Goal: Information Seeking & Learning: Understand process/instructions

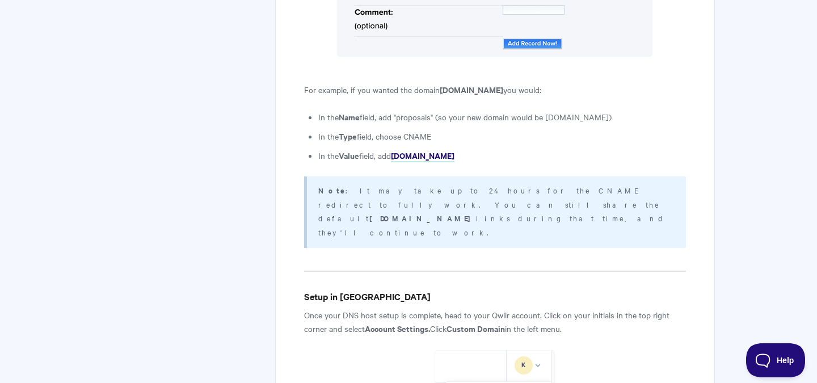
click at [410, 308] on p "Once your DNS host setup is complete, head to your Qwilr account. Click on your…" at bounding box center [495, 321] width 382 height 27
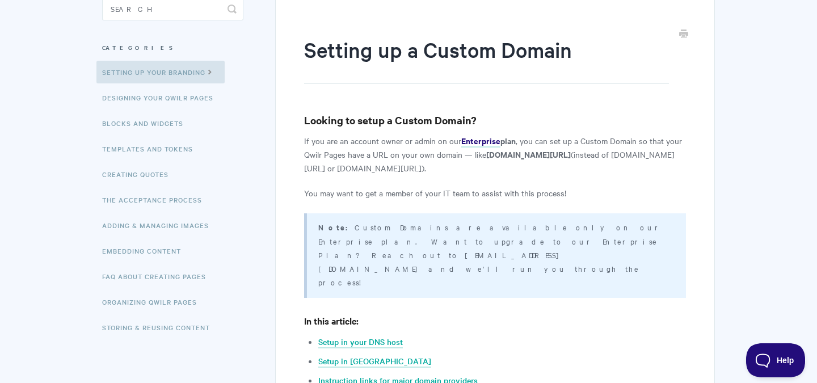
scroll to position [116, 0]
click at [179, 201] on link "The Acceptance Process" at bounding box center [153, 199] width 114 height 23
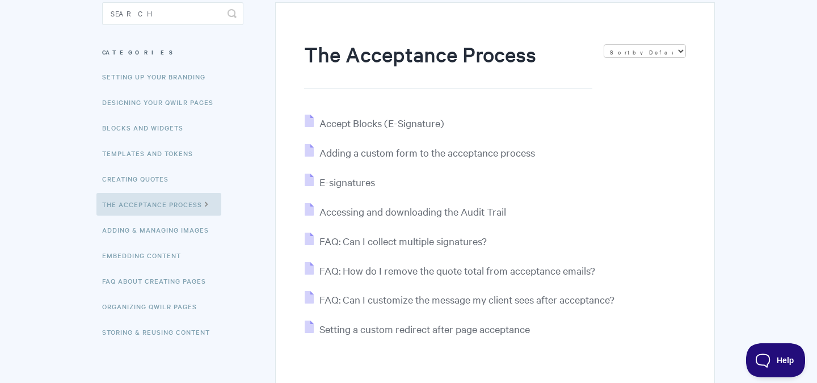
scroll to position [116, 0]
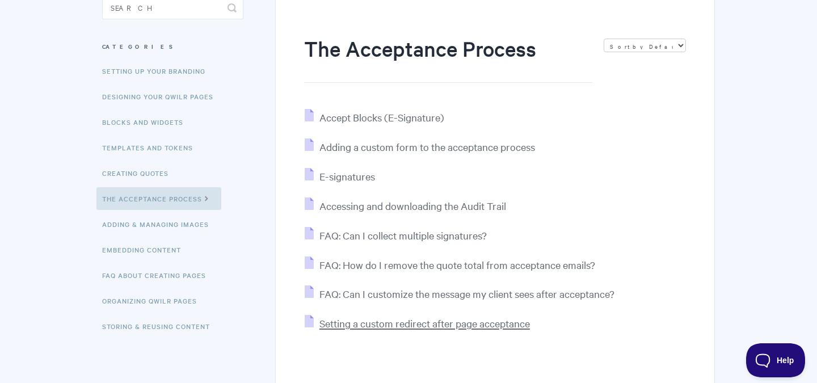
click at [431, 324] on span "Setting a custom redirect after page acceptance" at bounding box center [424, 323] width 210 height 13
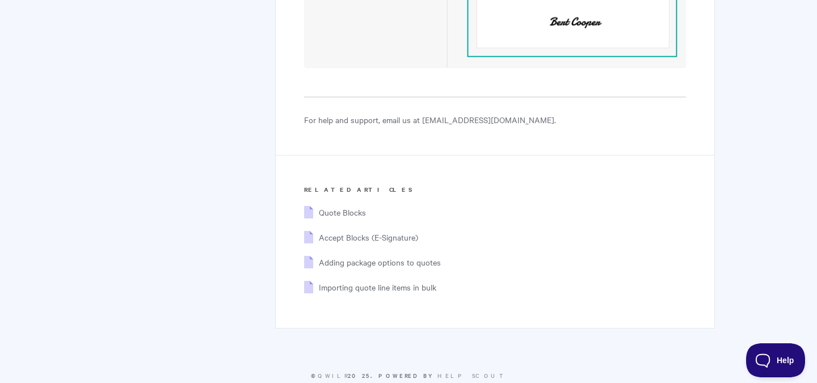
scroll to position [5590, 0]
